Goal: Information Seeking & Learning: Learn about a topic

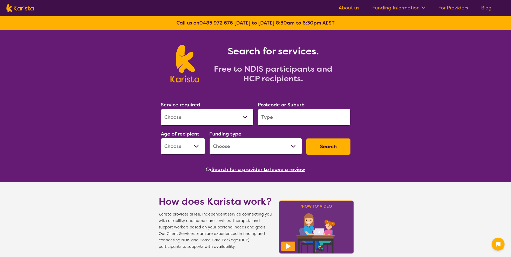
click at [246, 116] on select "Allied Health Assistant Assessment ([MEDICAL_DATA] or [MEDICAL_DATA]) Behaviour…" at bounding box center [207, 117] width 93 height 17
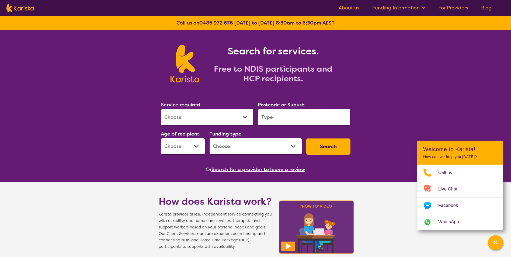
select select "Supported accommodation"
click at [161, 109] on select "Allied Health Assistant Assessment ([MEDICAL_DATA] or [MEDICAL_DATA]) Behaviour…" at bounding box center [207, 117] width 93 height 17
click at [278, 119] on input "search" at bounding box center [304, 117] width 93 height 17
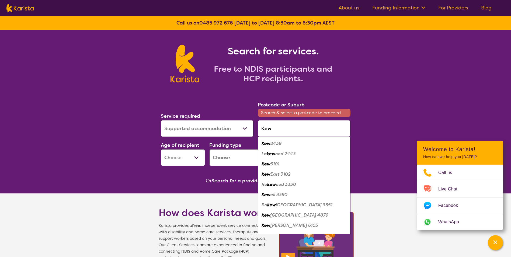
click at [279, 165] on em "3101" at bounding box center [274, 164] width 9 height 6
type input "3101"
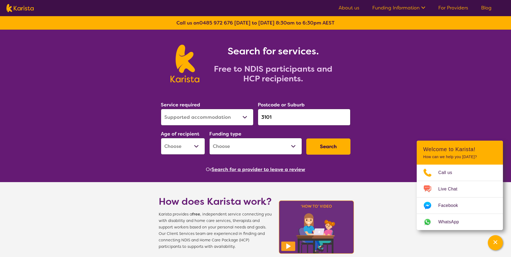
click at [197, 146] on select "Early Childhood - 0 to 9 Child - 10 to 11 Adolescent - 12 to 17 Adult - 18 to 6…" at bounding box center [183, 146] width 44 height 17
select select "AG"
click at [161, 138] on select "Early Childhood - 0 to 9 Child - 10 to 11 Adolescent - 12 to 17 Adult - 18 to 6…" at bounding box center [183, 146] width 44 height 17
click at [294, 146] on select "Home Care Package (HCP) National Disability Insurance Scheme (NDIS) I don't know" at bounding box center [255, 146] width 93 height 17
select select "NDIS"
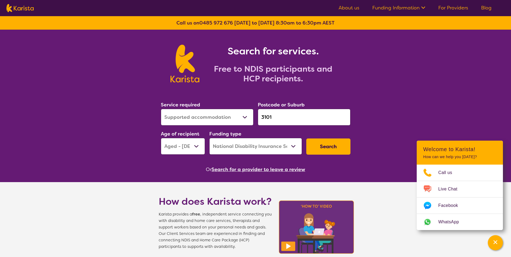
click at [209, 138] on select "Home Care Package (HCP) National Disability Insurance Scheme (NDIS) I don't know" at bounding box center [255, 146] width 93 height 17
click at [327, 146] on button "Search" at bounding box center [328, 146] width 44 height 16
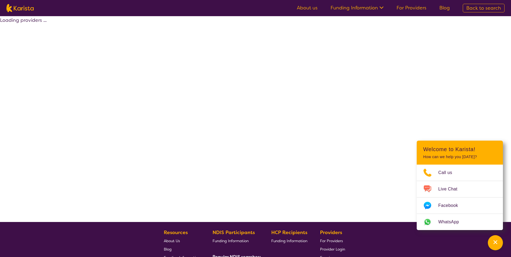
select select "by_score"
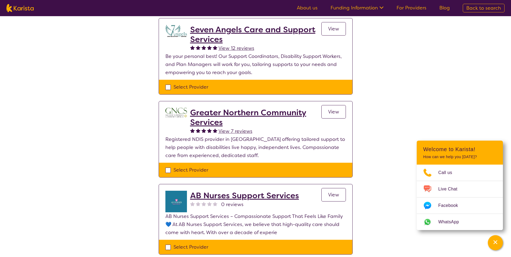
scroll to position [135, 0]
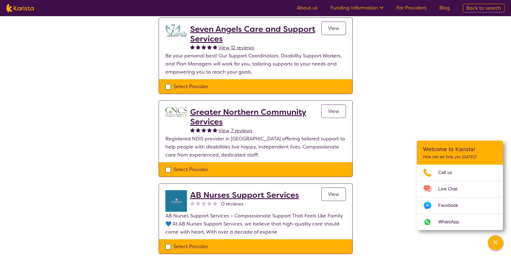
click at [336, 113] on span "View" at bounding box center [333, 111] width 11 height 6
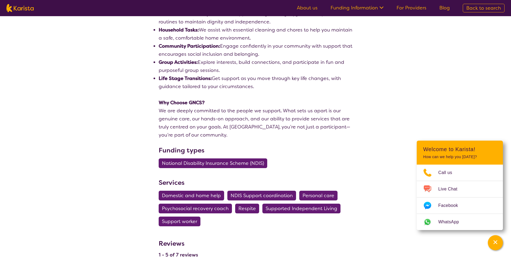
scroll to position [323, 0]
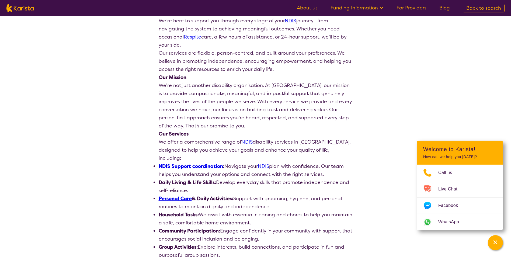
select select "by_score"
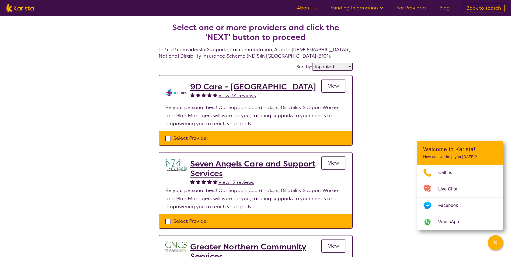
click at [328, 88] on span "View" at bounding box center [333, 86] width 11 height 6
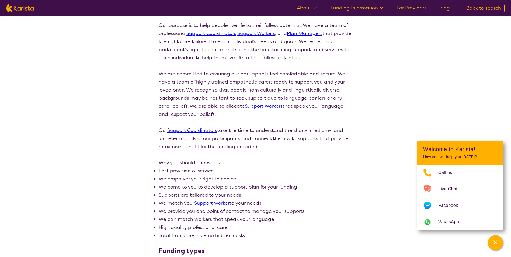
scroll to position [108, 0]
